Goal: Information Seeking & Learning: Check status

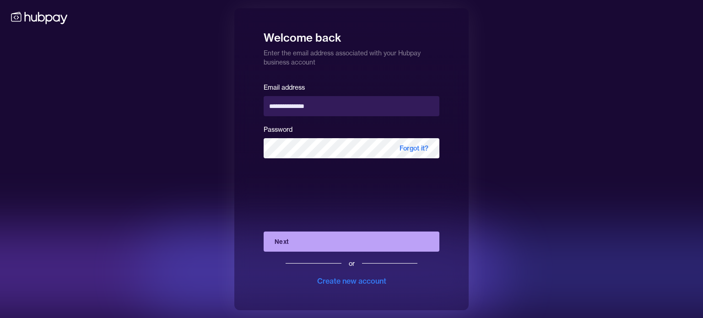
click at [309, 239] on button "Next" at bounding box center [352, 241] width 176 height 20
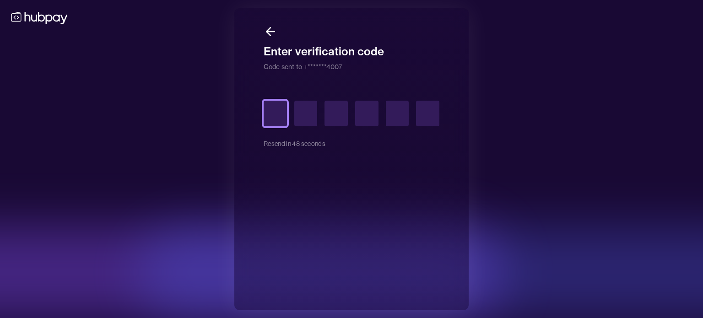
type input "*"
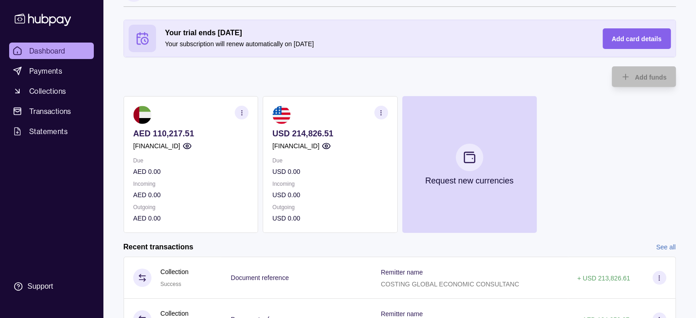
scroll to position [46, 0]
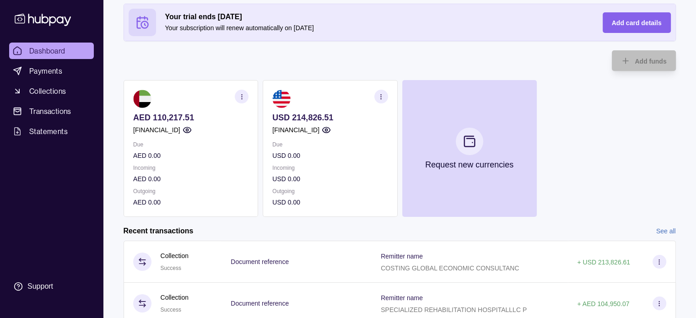
click at [242, 96] on icon "button" at bounding box center [241, 96] width 7 height 7
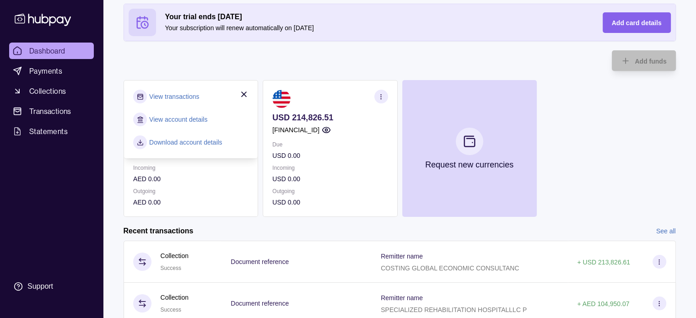
click at [169, 94] on link "View transactions" at bounding box center [174, 96] width 50 height 10
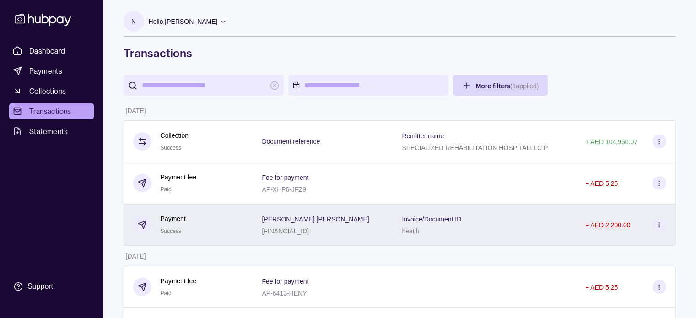
click at [298, 217] on p "[PERSON_NAME] [PERSON_NAME]" at bounding box center [315, 218] width 107 height 7
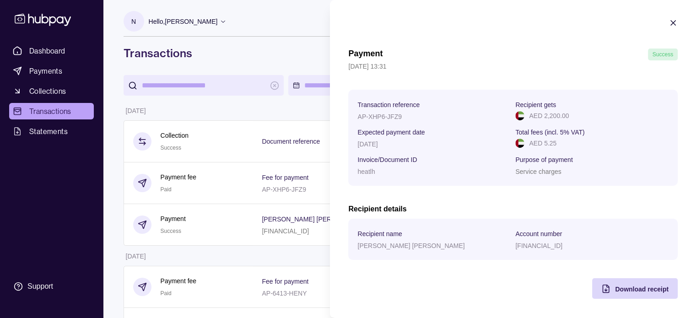
scroll to position [0, 0]
click at [668, 22] on icon "button" at bounding box center [672, 22] width 9 height 9
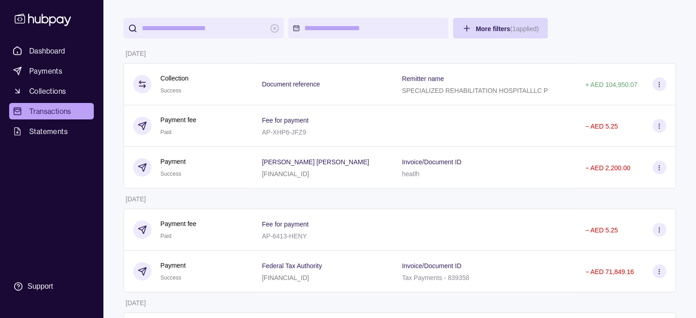
scroll to position [0, 0]
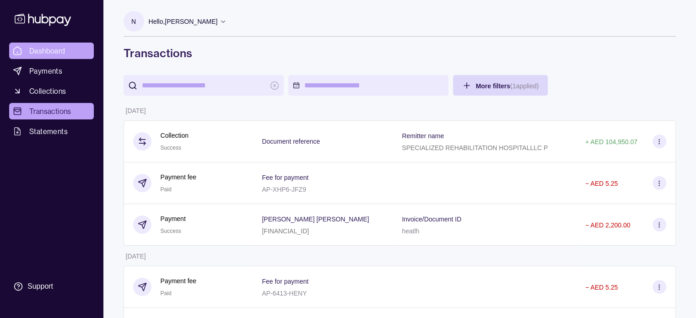
click at [53, 53] on span "Dashboard" at bounding box center [47, 50] width 36 height 11
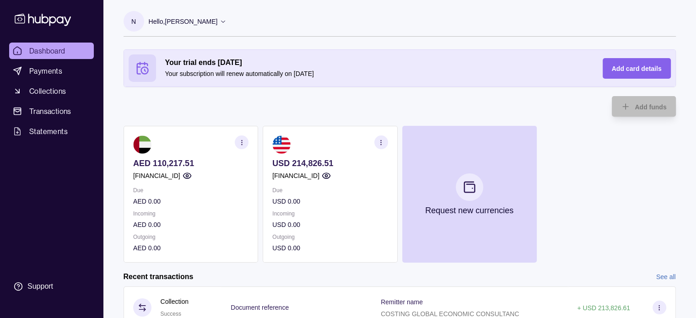
click at [241, 143] on icon "button" at bounding box center [241, 142] width 7 height 7
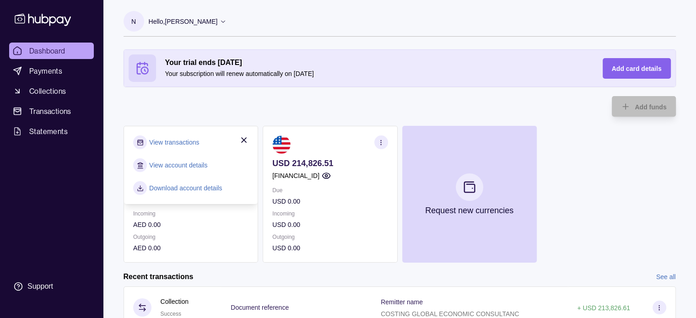
click at [167, 140] on link "View transactions" at bounding box center [174, 142] width 50 height 10
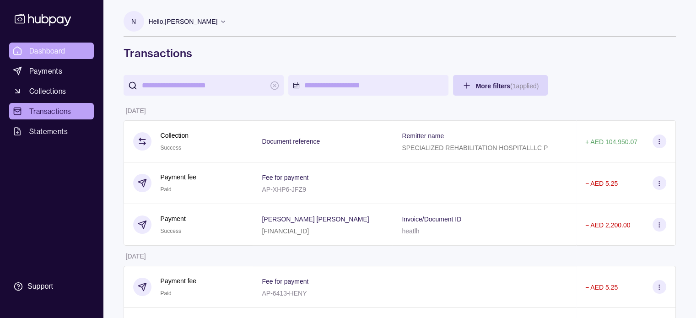
click at [46, 49] on span "Dashboard" at bounding box center [47, 50] width 36 height 11
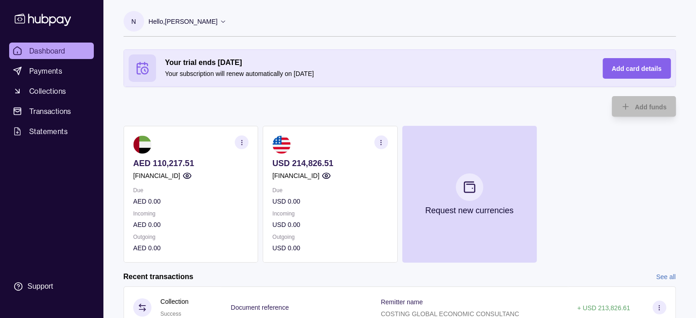
click at [239, 146] on section "button" at bounding box center [242, 142] width 14 height 14
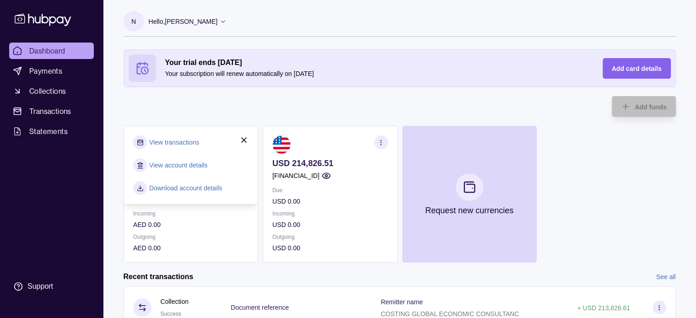
click at [183, 142] on link "View transactions" at bounding box center [174, 142] width 50 height 10
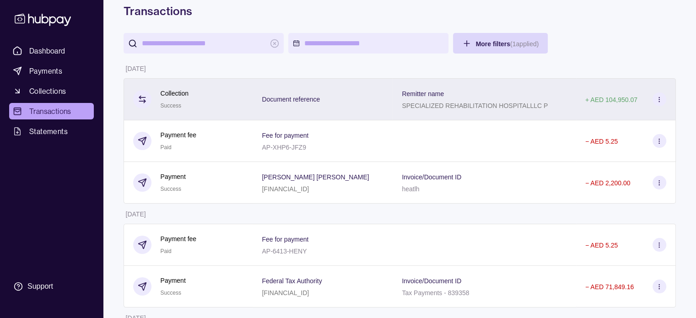
scroll to position [37, 0]
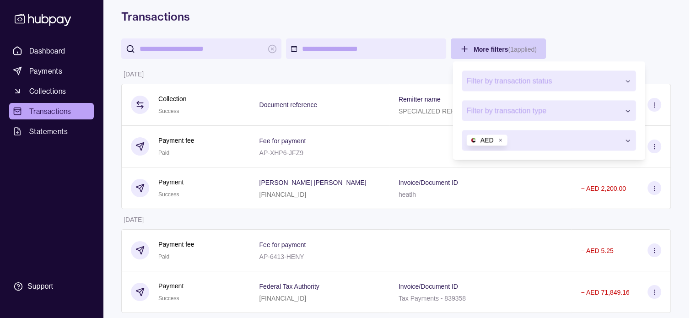
click at [516, 49] on html "Dashboard Payments Collections Transactions Statements Support N Hello, [PERSON…" at bounding box center [348, 313] width 696 height 700
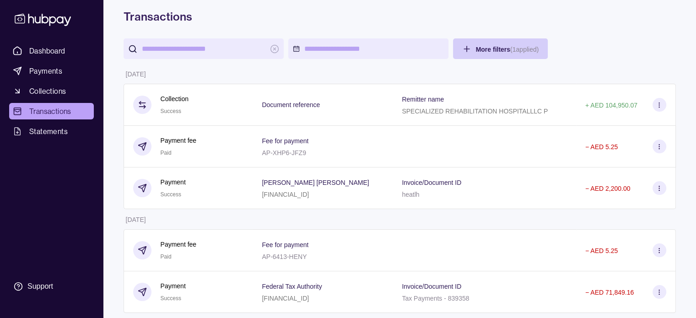
click at [516, 49] on html "Dashboard Payments Collections Transactions Statements Support N Hello, [PERSON…" at bounding box center [348, 313] width 696 height 700
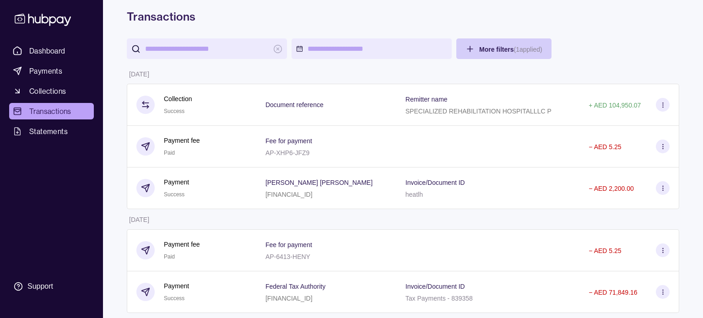
click at [516, 49] on html "Dashboard Payments Collections Transactions Statements Support N Hello, [PERSON…" at bounding box center [351, 313] width 703 height 700
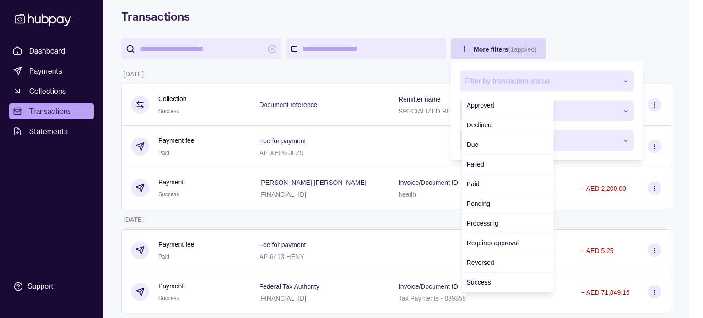
click at [517, 81] on span "Filter by transaction status" at bounding box center [540, 80] width 153 height 11
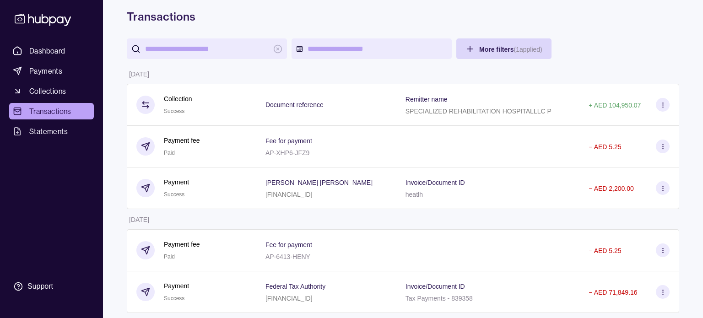
click at [581, 23] on html "Dashboard Payments Collections Transactions Statements Support N Hello, [PERSON…" at bounding box center [351, 313] width 703 height 700
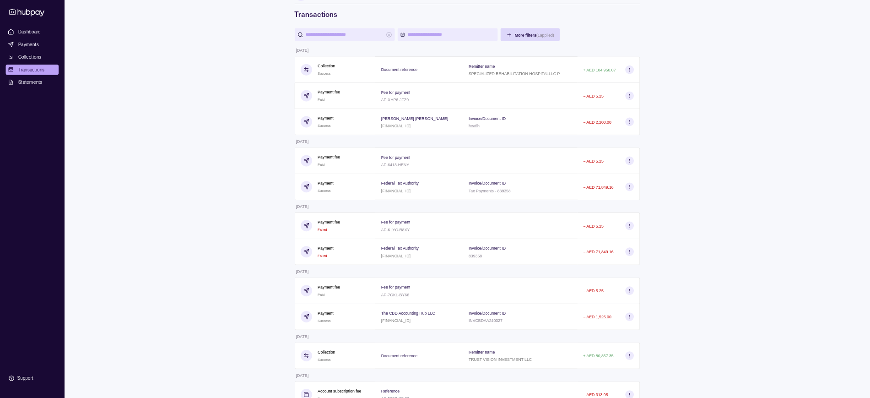
scroll to position [0, 0]
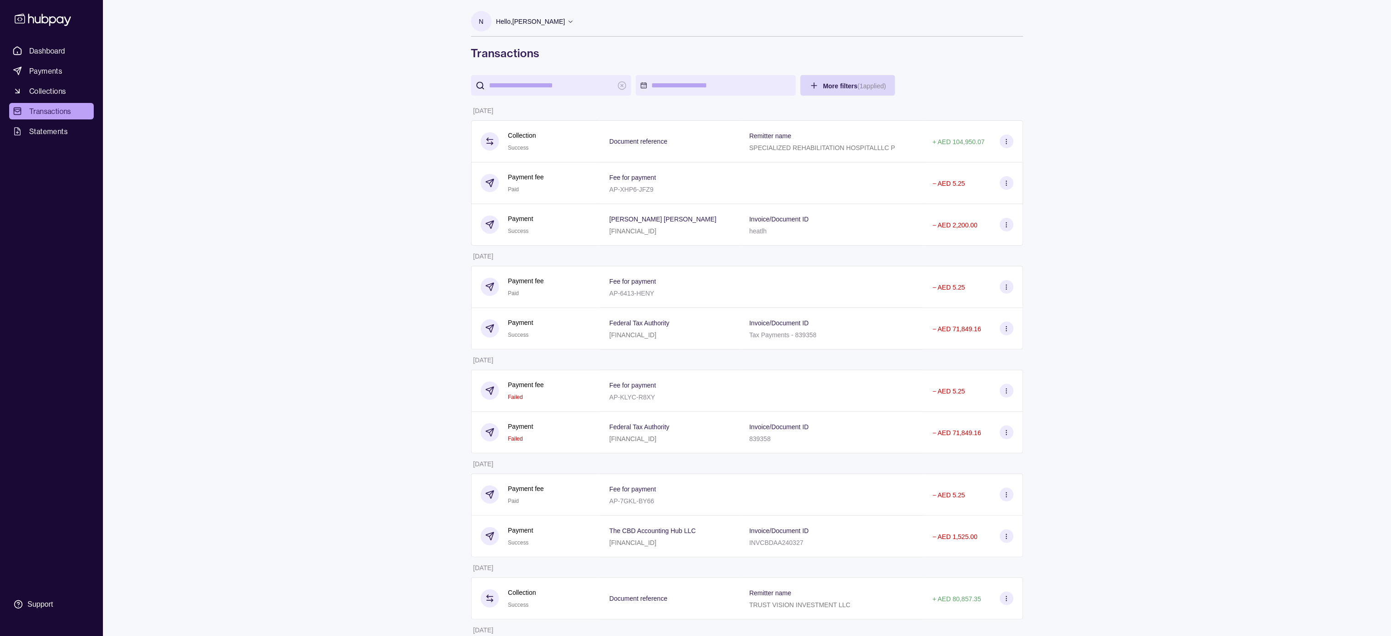
click at [41, 46] on html "Dashboard Payments Collections Transactions Statements Support N Hello, [PERSON…" at bounding box center [695, 350] width 1391 height 700
click at [55, 58] on html "Dashboard Payments Collections Transactions Statements Support N Hello, [PERSON…" at bounding box center [695, 350] width 1391 height 700
click at [48, 50] on html "Dashboard Payments Collections Transactions Statements Support N Hello, [PERSON…" at bounding box center [695, 350] width 1391 height 700
click at [49, 107] on html "Dashboard Payments Collections Transactions Statements Support N Hello, [PERSON…" at bounding box center [695, 350] width 1391 height 700
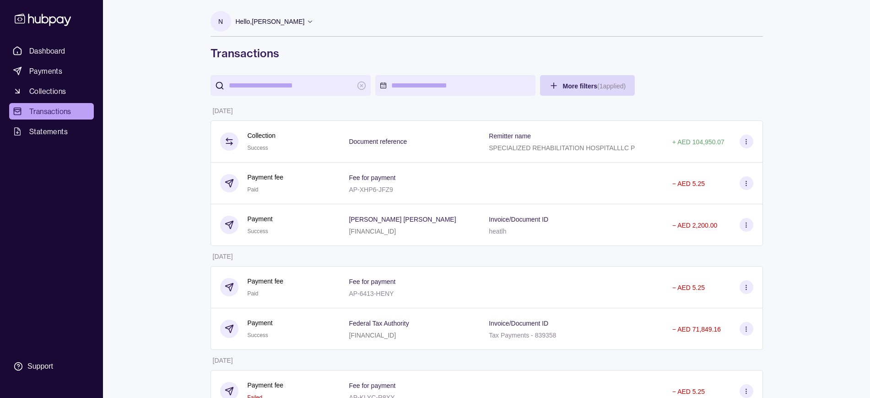
click at [62, 47] on html "Dashboard Payments Collections Transactions Statements Support N Hello, [PERSON…" at bounding box center [435, 350] width 870 height 700
click at [49, 51] on html "Dashboard Payments Collections Transactions Statements Support N Hello, [PERSON…" at bounding box center [435, 350] width 870 height 700
click at [48, 51] on html "Dashboard Payments Collections Transactions Statements Support N Hello, [PERSON…" at bounding box center [435, 350] width 870 height 700
click at [54, 72] on span "Payments" at bounding box center [45, 70] width 33 height 11
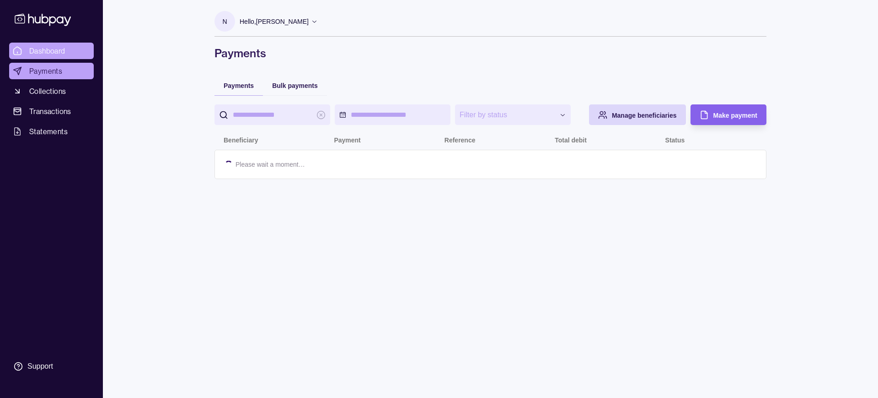
click at [47, 48] on span "Dashboard" at bounding box center [47, 50] width 36 height 11
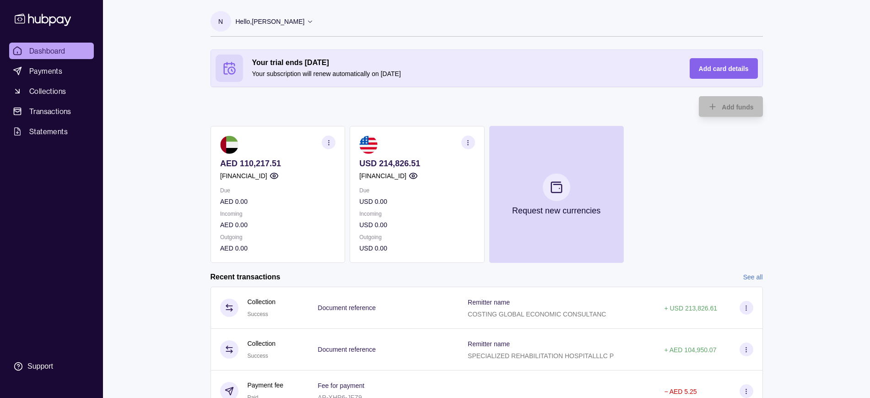
click at [324, 145] on section "button" at bounding box center [329, 142] width 14 height 14
click at [266, 142] on link "View transactions" at bounding box center [261, 142] width 50 height 10
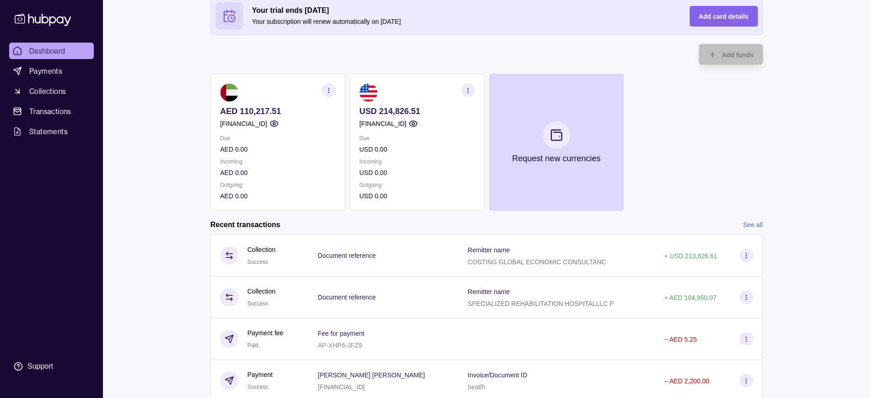
scroll to position [127, 0]
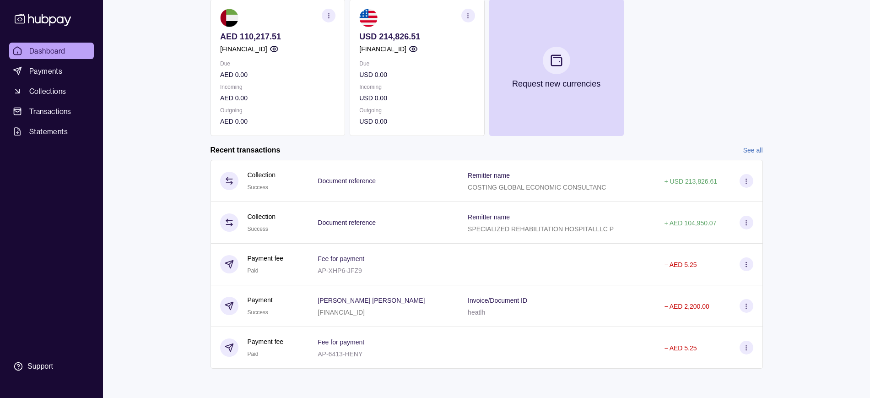
click at [327, 14] on icon "button" at bounding box center [328, 15] width 7 height 7
click at [261, 14] on link "View transactions" at bounding box center [261, 16] width 50 height 10
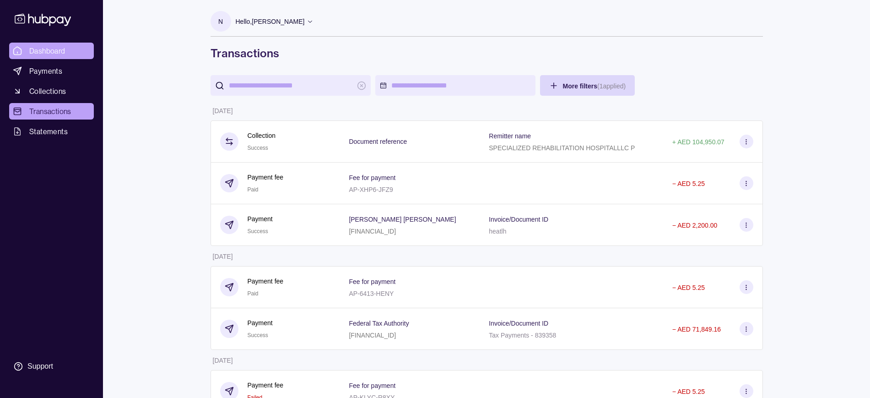
click at [28, 48] on link "Dashboard" at bounding box center [51, 51] width 85 height 16
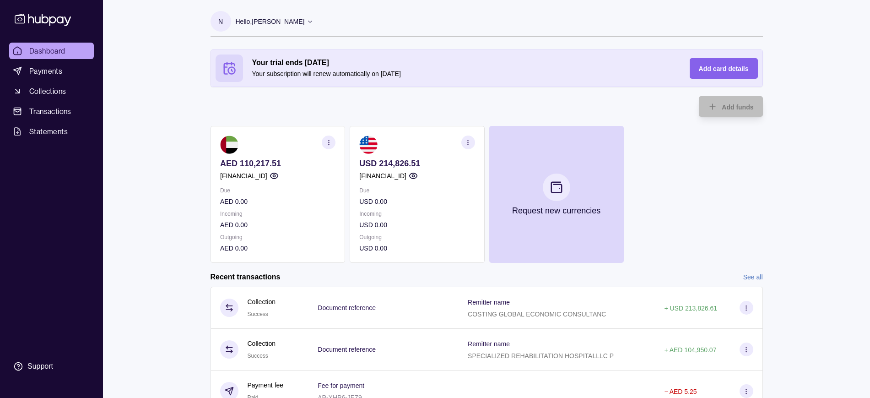
click at [472, 141] on section "button" at bounding box center [468, 142] width 14 height 14
click at [401, 142] on link "View transactions" at bounding box center [400, 142] width 50 height 10
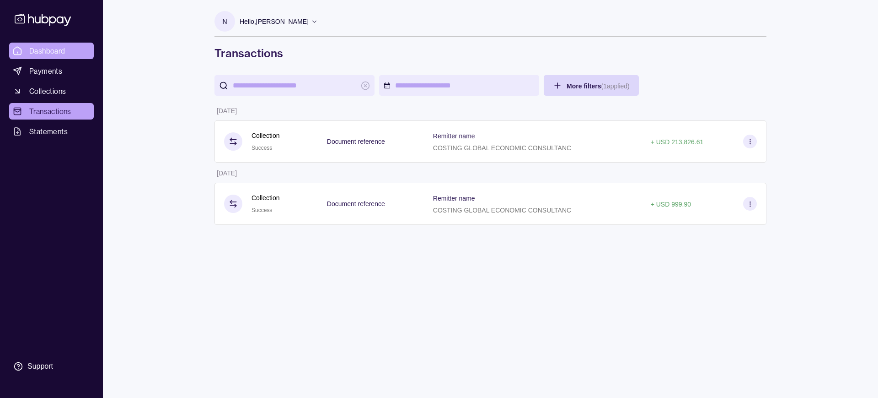
click at [48, 43] on link "Dashboard" at bounding box center [51, 51] width 85 height 16
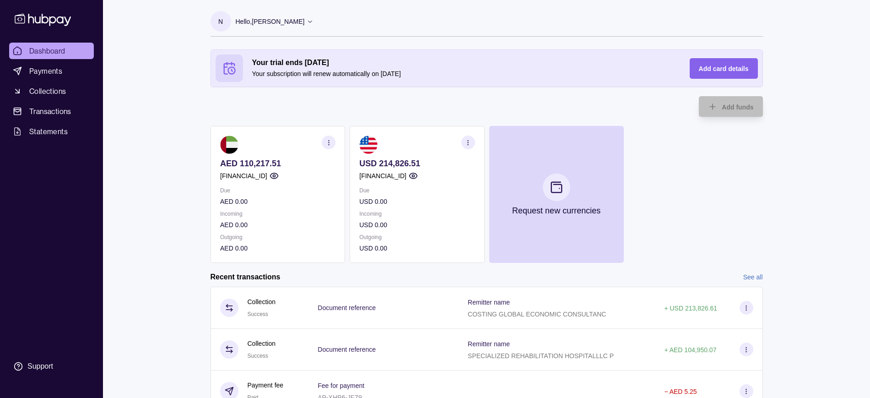
click at [328, 144] on circle "button" at bounding box center [328, 144] width 0 height 0
click at [253, 139] on link "View transactions" at bounding box center [261, 142] width 50 height 10
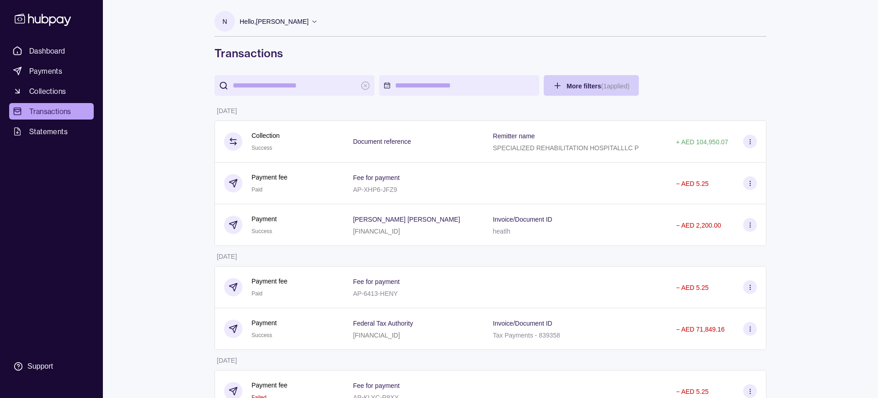
click at [570, 84] on html "Dashboard Payments Collections Transactions Statements Support N Hello, [PERSON…" at bounding box center [439, 350] width 878 height 700
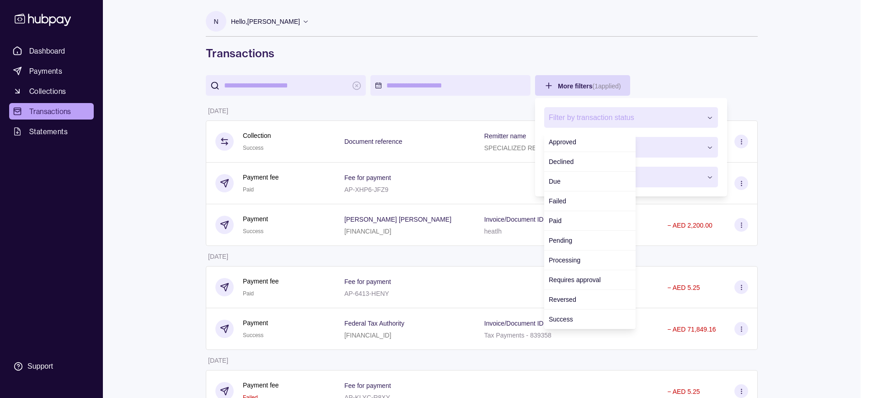
click at [684, 107] on button "Filter by transaction status" at bounding box center [631, 117] width 174 height 21
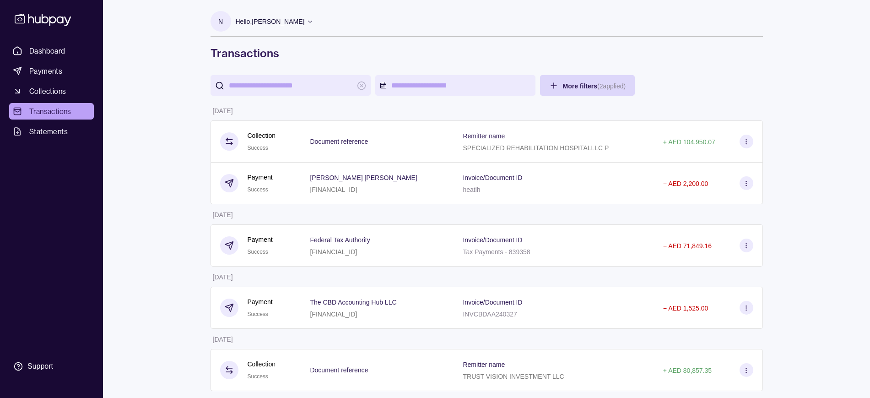
click at [775, 192] on html "Dashboard Payments Collections Transactions Statements Support N Hello, Nicole …" at bounding box center [435, 204] width 870 height 409
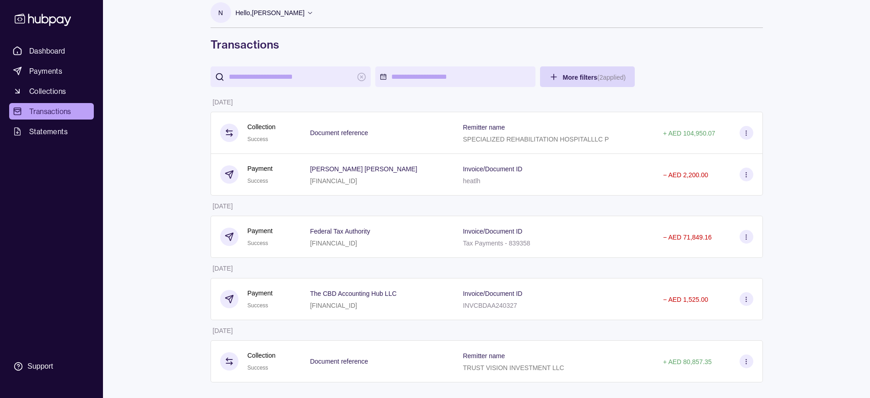
scroll to position [11, 0]
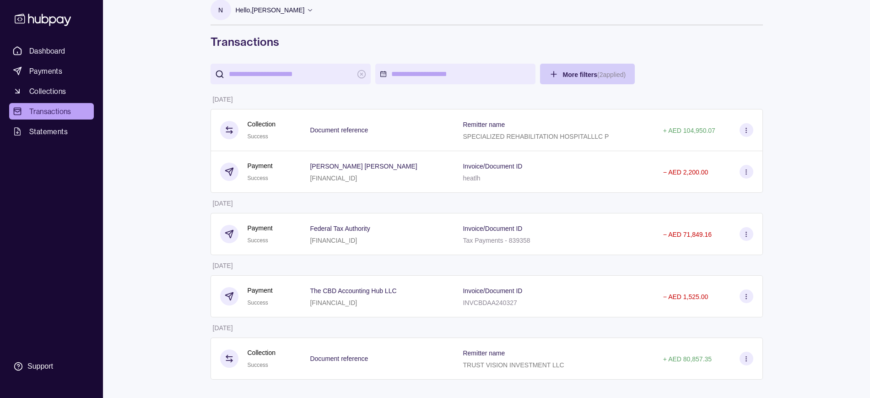
click at [580, 72] on html "Dashboard Payments Collections Transactions Statements Support N Hello, Nicole …" at bounding box center [435, 193] width 870 height 409
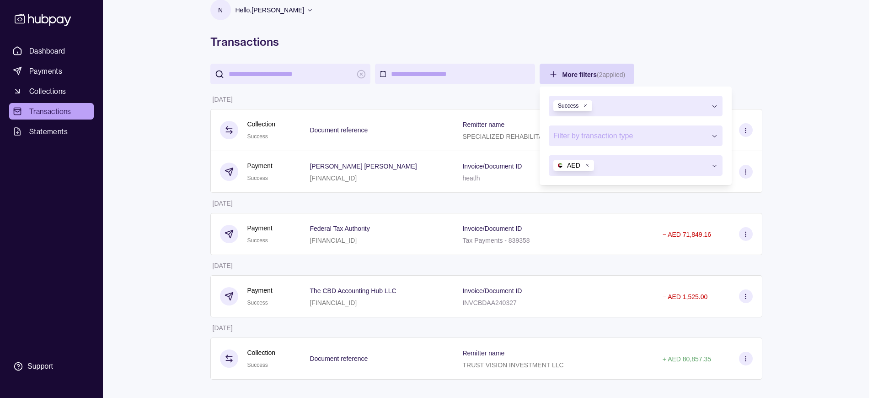
click at [588, 109] on div "Success" at bounding box center [573, 105] width 39 height 11
click at [584, 104] on icon "button" at bounding box center [585, 105] width 5 height 5
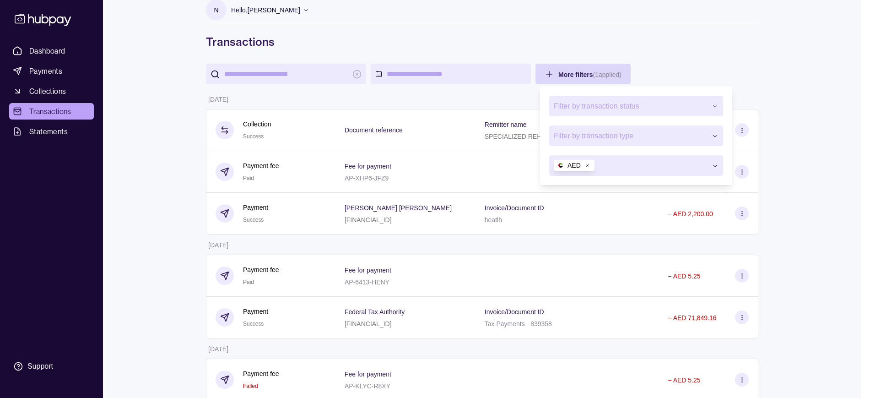
click at [818, 271] on html "Dashboard Payments Collections Transactions Statements Support N Hello, [PERSON…" at bounding box center [435, 339] width 870 height 700
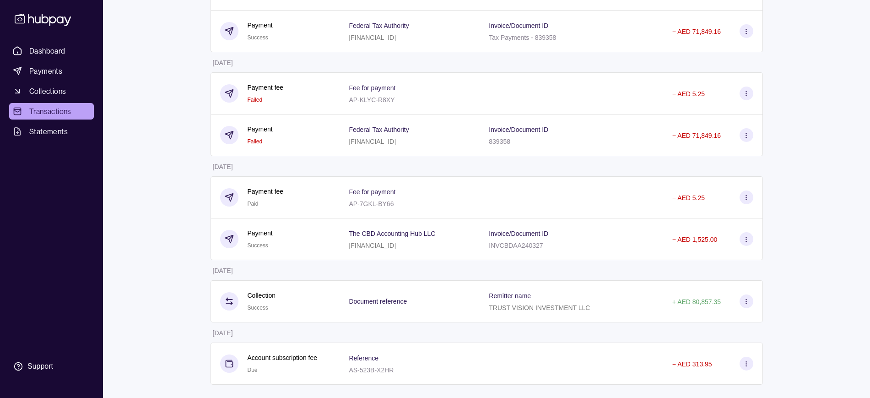
scroll to position [302, 0]
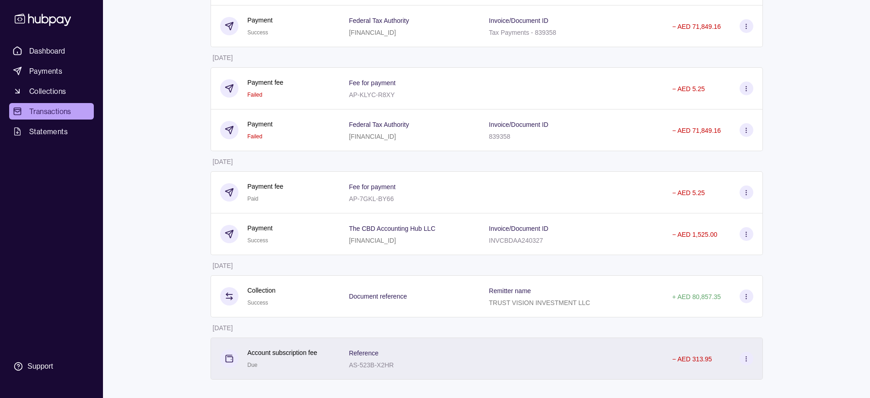
click at [273, 352] on p "Account subscription fee" at bounding box center [283, 352] width 70 height 10
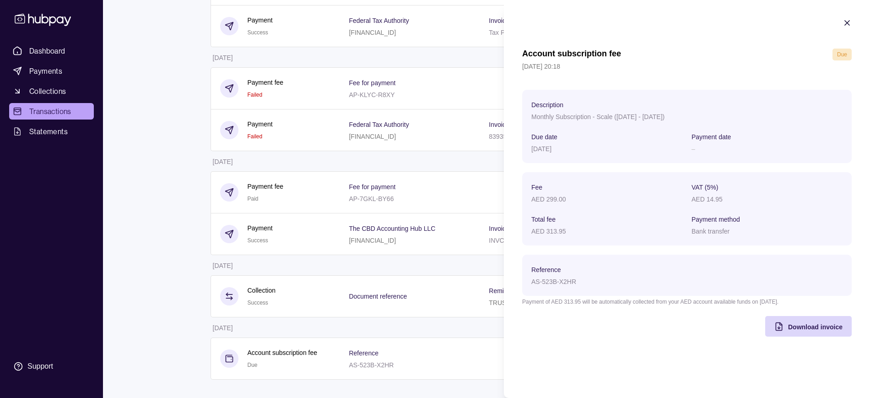
click at [846, 23] on icon "button" at bounding box center [847, 23] width 5 height 5
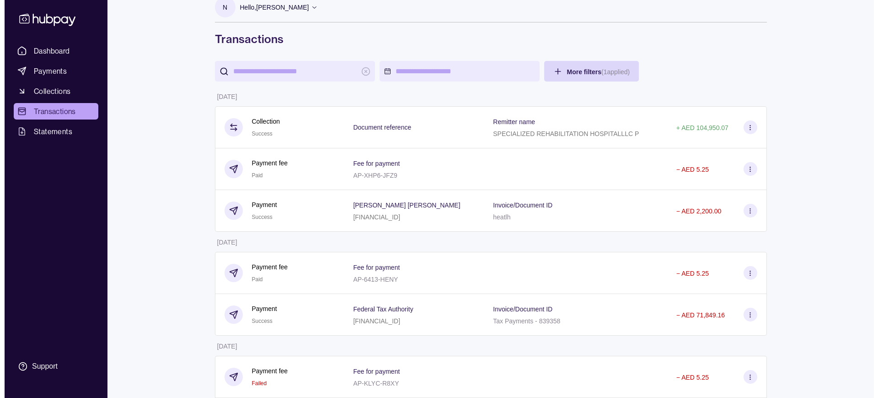
scroll to position [0, 0]
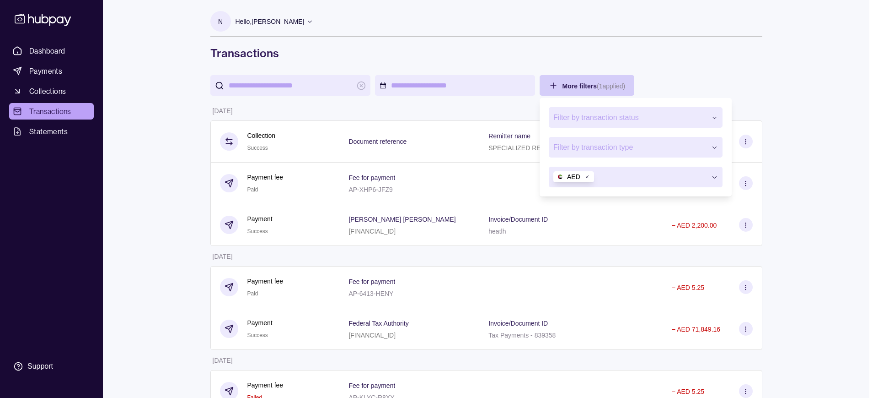
click at [588, 89] on html "Dashboard Payments Collections Transactions Statements Support N Hello, [PERSON…" at bounding box center [439, 350] width 878 height 700
click at [618, 148] on span "Filter by transaction type" at bounding box center [630, 147] width 153 height 11
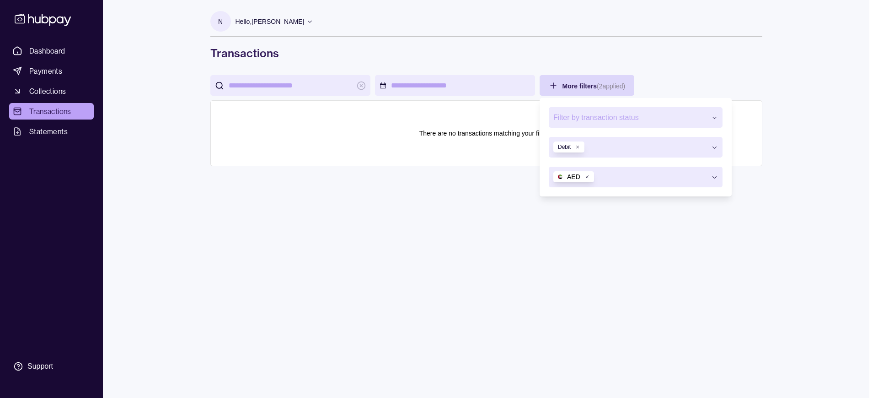
click at [569, 148] on span "Debit" at bounding box center [564, 147] width 13 height 6
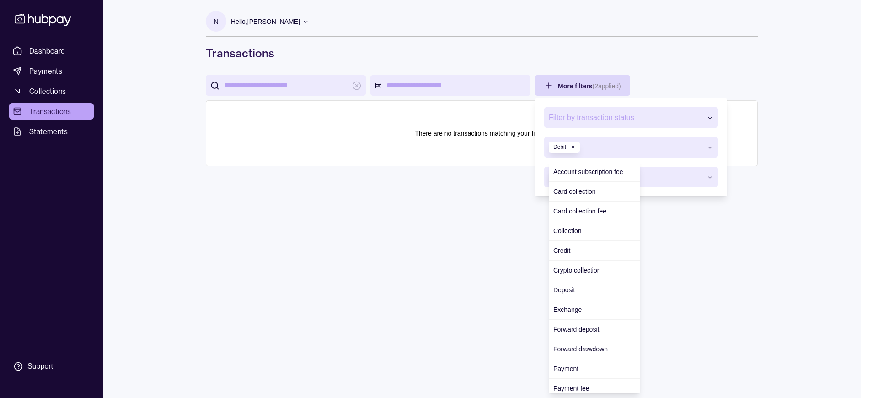
click at [718, 143] on button "button" at bounding box center [631, 147] width 174 height 21
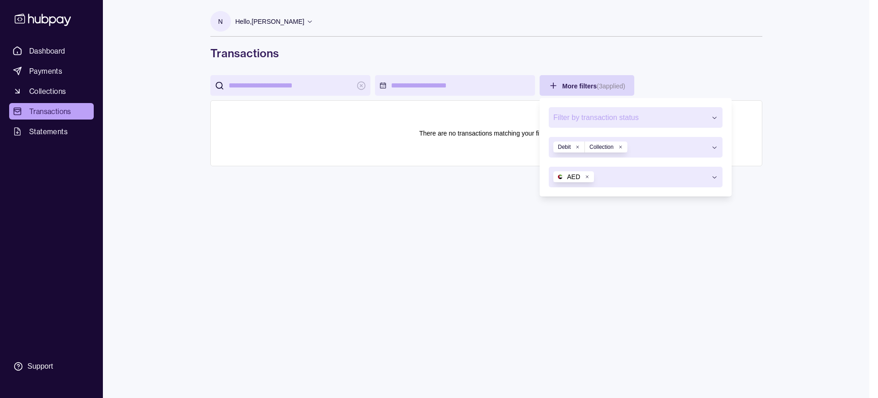
click at [578, 146] on icon "button" at bounding box center [578, 147] width 5 height 5
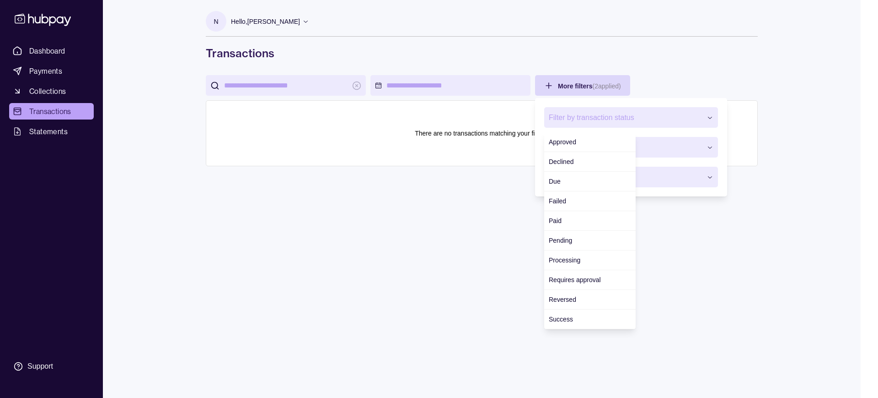
click at [671, 113] on span "Filter by transaction status" at bounding box center [625, 117] width 153 height 11
click at [483, 234] on html "Dashboard Payments Collections Transactions Statements Support N Hello, Nicole …" at bounding box center [439, 199] width 878 height 398
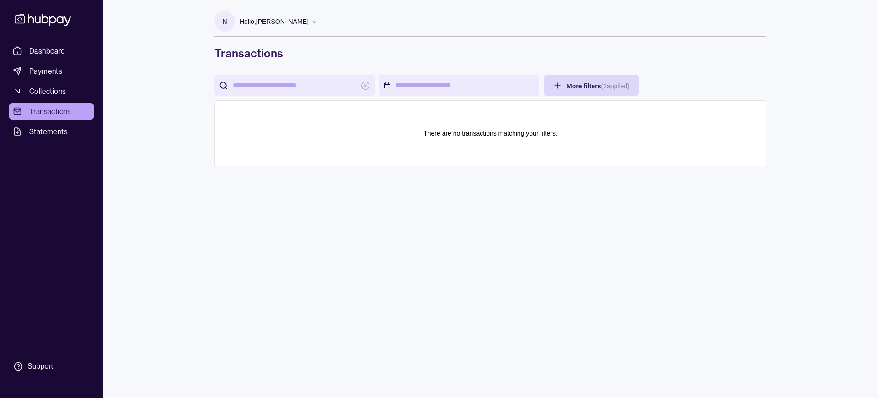
click at [591, 85] on html "Dashboard Payments Collections Transactions Statements Support N Hello, Nicole …" at bounding box center [439, 199] width 878 height 398
click at [609, 83] on html "Dashboard Payments Collections Transactions Statements Support N Hello, Nicole …" at bounding box center [439, 199] width 878 height 398
click at [556, 83] on html "Dashboard Payments Collections Transactions Statements Support N Hello, Nicole …" at bounding box center [439, 199] width 878 height 398
click at [581, 87] on html "Dashboard Payments Collections Transactions Statements Support N Hello, Nicole …" at bounding box center [439, 199] width 878 height 398
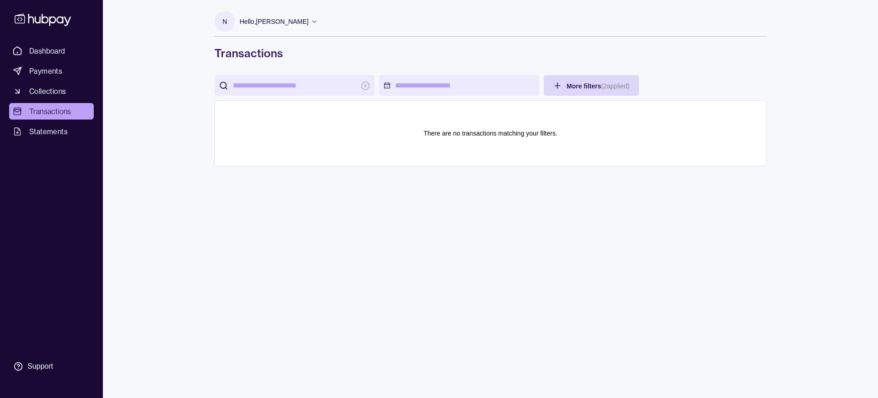
click at [515, 132] on html "Dashboard Payments Collections Transactions Statements Support N Hello, Nicole …" at bounding box center [439, 199] width 878 height 398
click at [37, 45] on html "Dashboard Payments Collections Transactions Statements Support N Hello, Nicole …" at bounding box center [439, 199] width 878 height 398
click at [41, 50] on html "Dashboard Payments Collections Transactions Statements Support N Hello, Nicole …" at bounding box center [439, 199] width 878 height 398
click at [44, 65] on html "Dashboard Payments Collections Transactions Statements Support N Hello, Nicole …" at bounding box center [439, 199] width 878 height 398
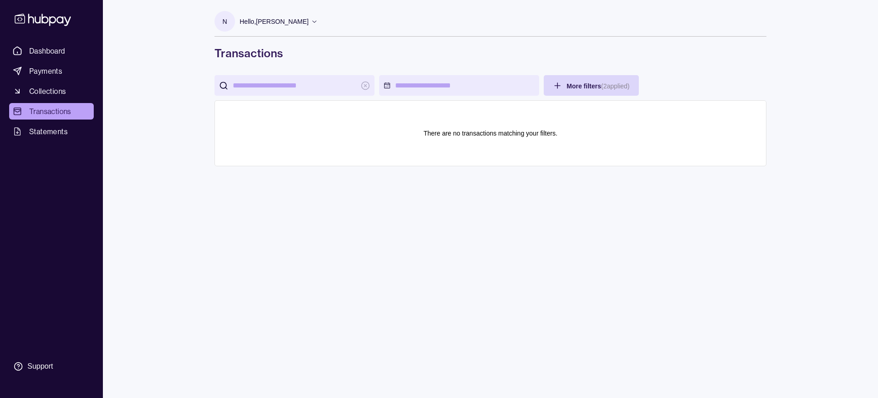
click at [44, 57] on html "Dashboard Payments Collections Transactions Statements Support N Hello, Nicole …" at bounding box center [439, 199] width 878 height 398
click at [49, 91] on html "Dashboard Payments Collections Transactions Statements Support N Hello, Nicole …" at bounding box center [439, 199] width 878 height 398
click at [16, 89] on html "Dashboard Payments Collections Transactions Statements Support N Hello, Nicole …" at bounding box center [439, 199] width 878 height 398
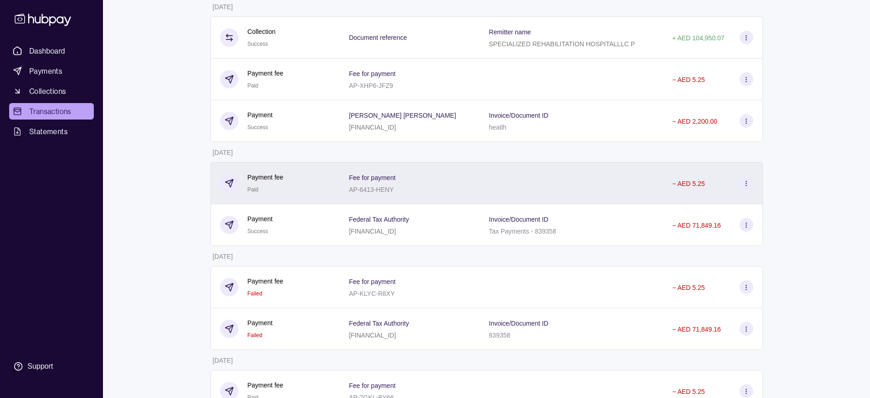
scroll to position [114, 0]
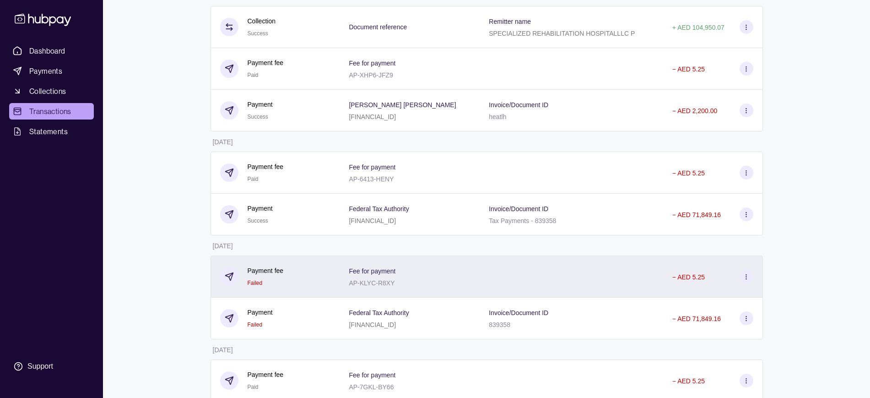
click at [746, 274] on circle at bounding box center [746, 274] width 0 height 0
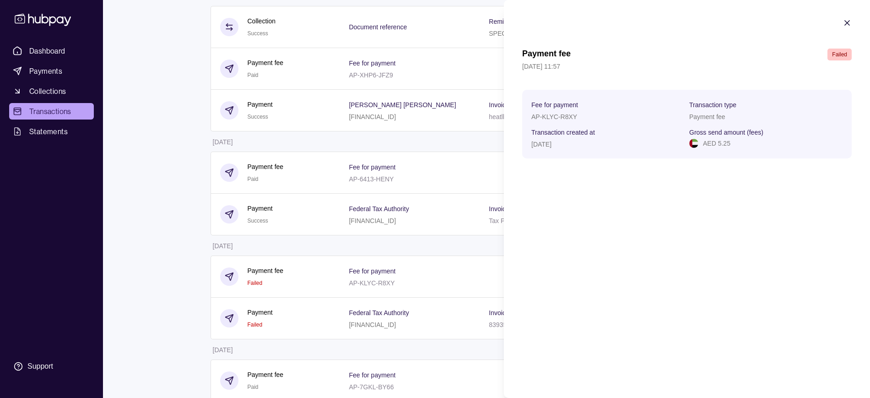
click at [849, 23] on icon "button" at bounding box center [846, 22] width 9 height 9
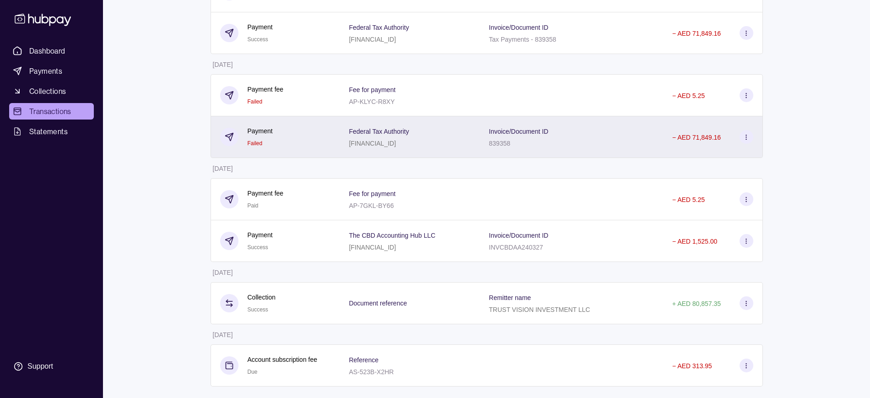
scroll to position [302, 0]
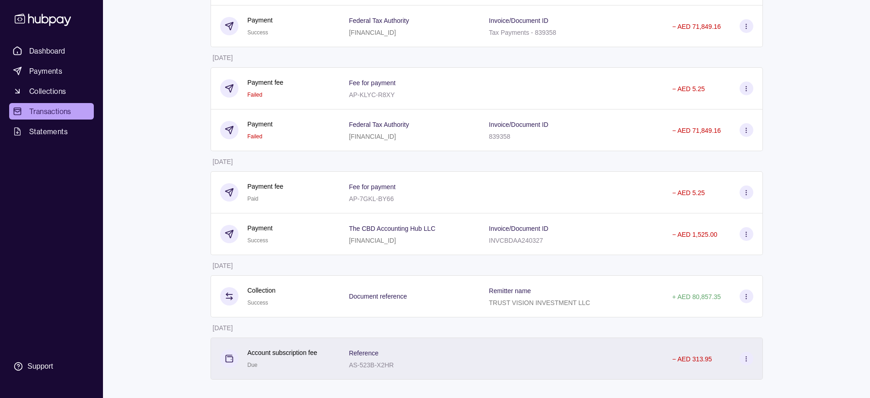
click at [744, 359] on icon at bounding box center [746, 358] width 7 height 7
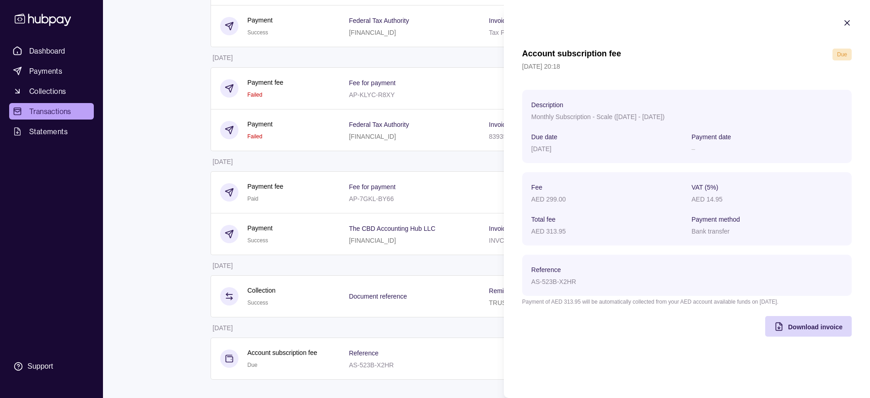
click at [847, 22] on icon "button" at bounding box center [847, 23] width 5 height 5
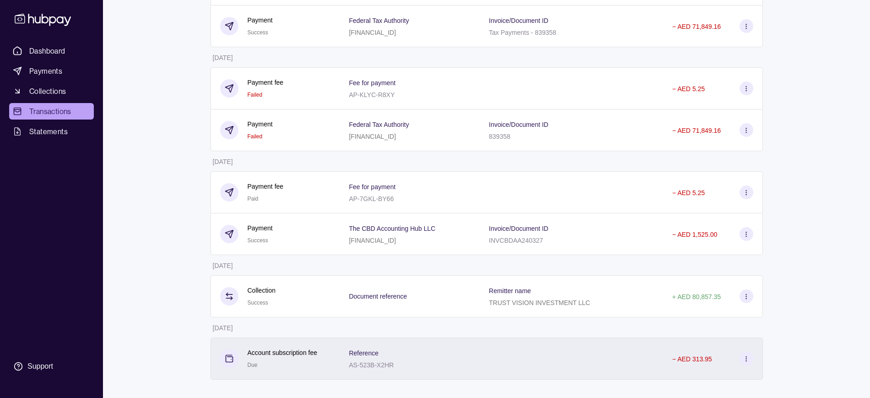
click at [274, 350] on p "Account subscription fee" at bounding box center [283, 352] width 70 height 10
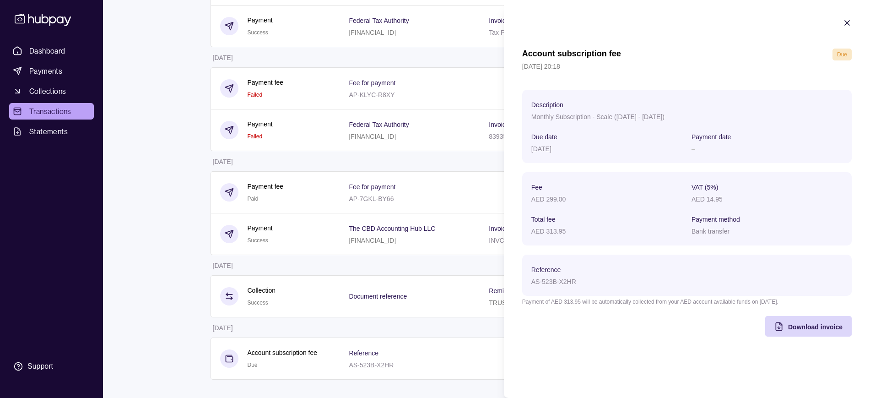
click at [848, 19] on icon "button" at bounding box center [846, 22] width 9 height 9
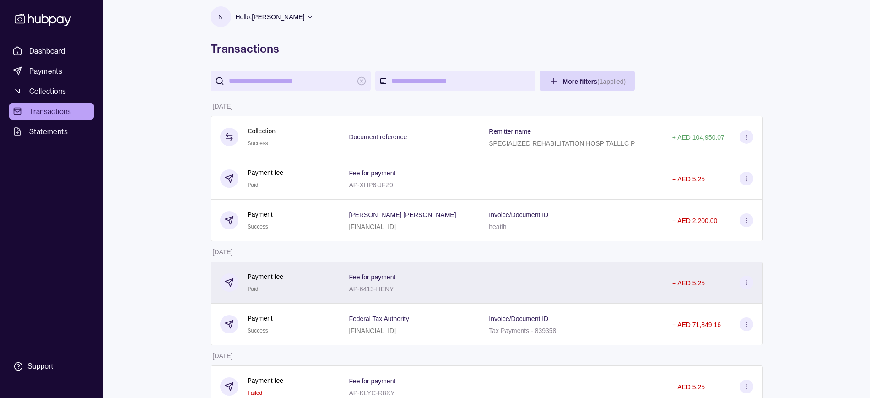
scroll to position [0, 0]
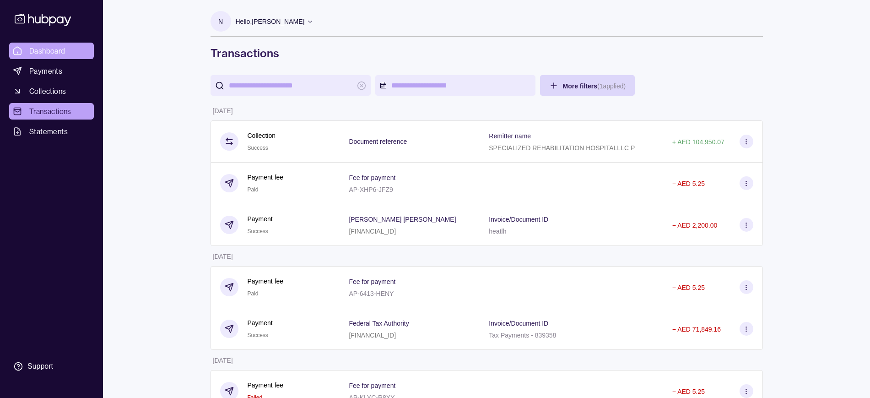
click at [45, 49] on span "Dashboard" at bounding box center [47, 50] width 36 height 11
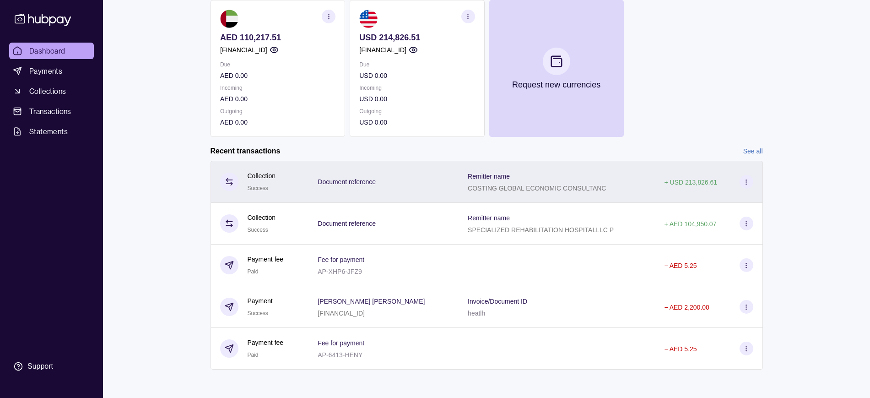
scroll to position [127, 0]
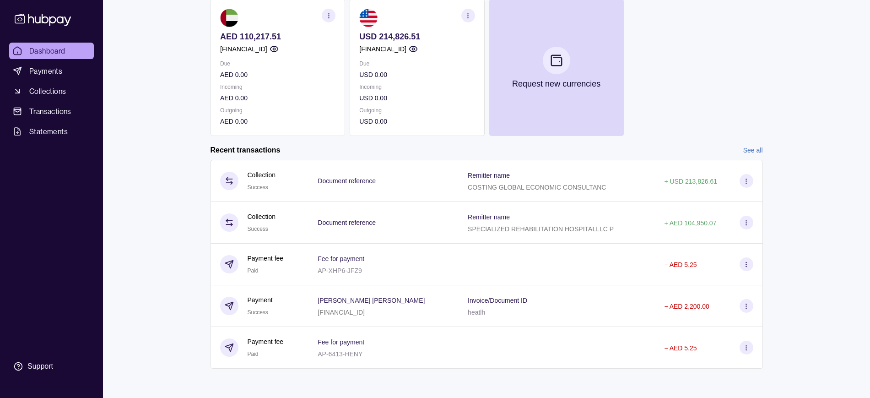
click at [745, 150] on link "See all" at bounding box center [753, 150] width 20 height 10
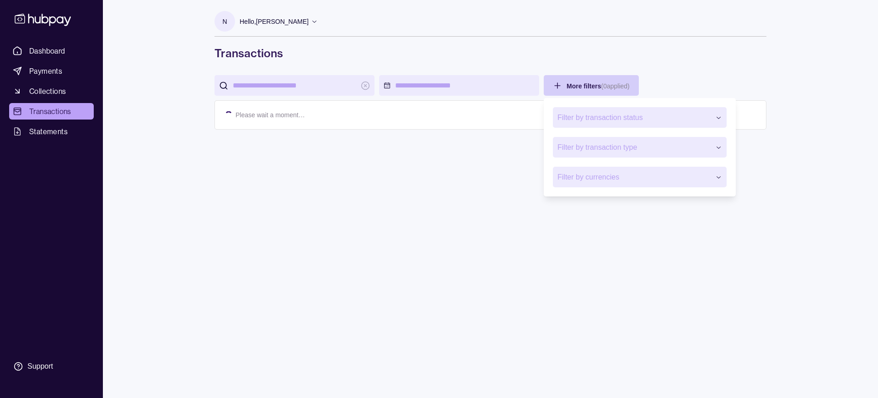
click at [586, 79] on html "Dashboard Payments Collections Transactions Statements Support N Hello, Nicole …" at bounding box center [439, 199] width 878 height 398
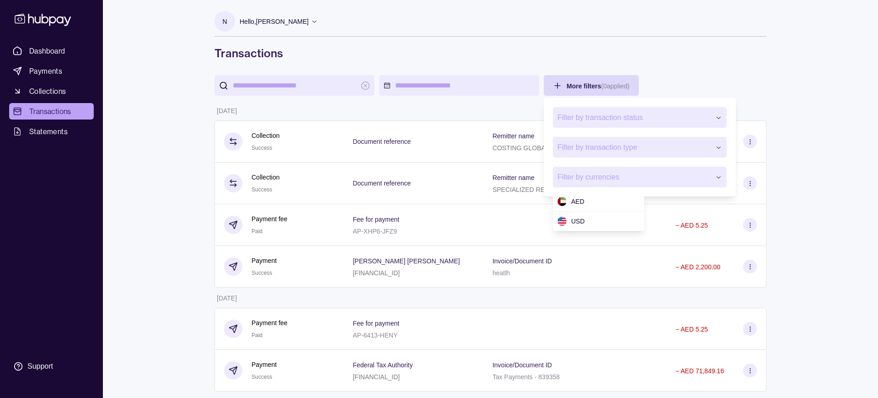
click at [594, 175] on span "Filter by currencies" at bounding box center [634, 177] width 153 height 11
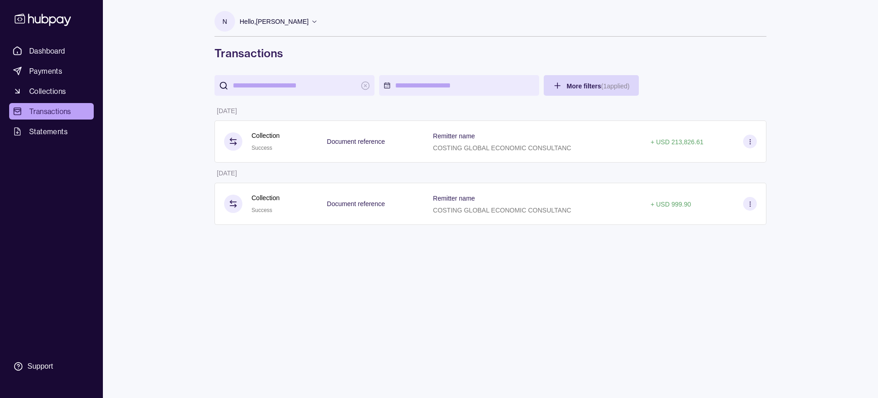
click at [400, 331] on html "Dashboard Payments Collections Transactions Statements Support N Hello, Nicole …" at bounding box center [439, 199] width 878 height 398
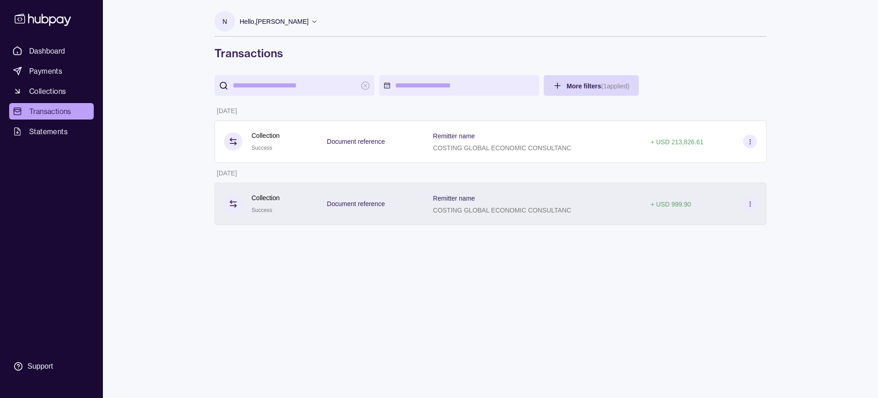
click at [360, 202] on p "Document reference" at bounding box center [356, 203] width 58 height 7
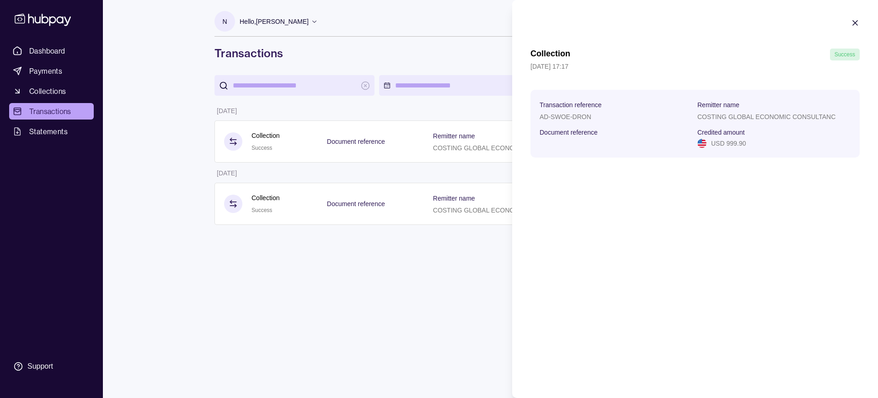
click at [857, 18] on icon "button" at bounding box center [855, 22] width 9 height 9
